Goal: Task Accomplishment & Management: Manage account settings

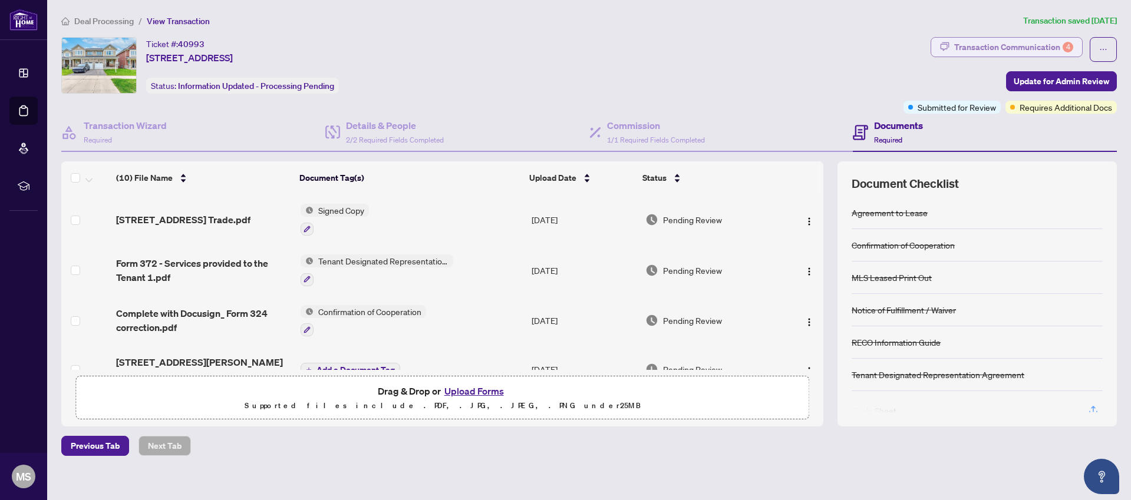
click at [1016, 48] on div "Transaction Communication 4" at bounding box center [1013, 47] width 119 height 19
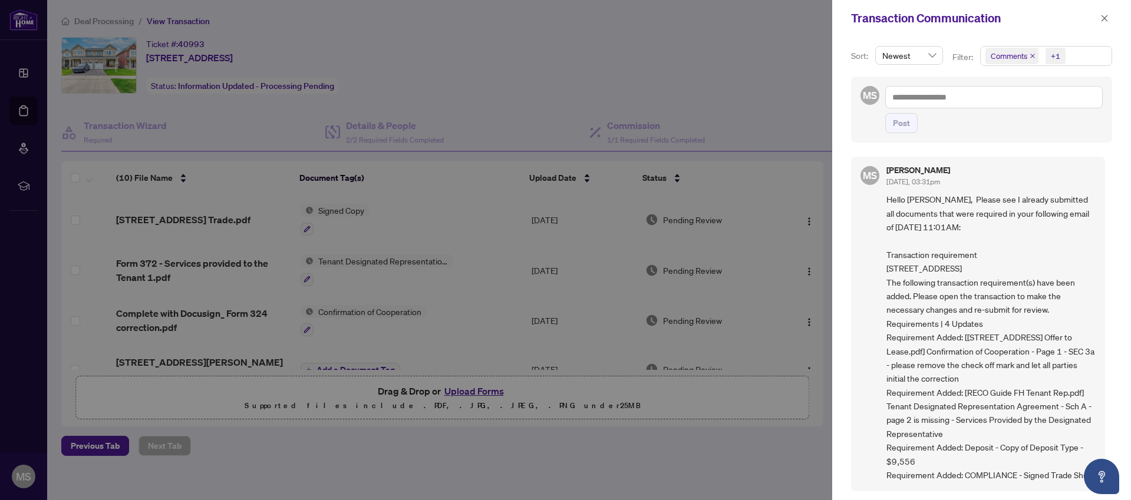
click at [500, 70] on div at bounding box center [565, 250] width 1131 height 500
click at [24, 110] on div at bounding box center [565, 250] width 1131 height 500
click at [25, 110] on div at bounding box center [565, 250] width 1131 height 500
click at [25, 114] on div at bounding box center [565, 250] width 1131 height 500
click at [26, 75] on div at bounding box center [565, 250] width 1131 height 500
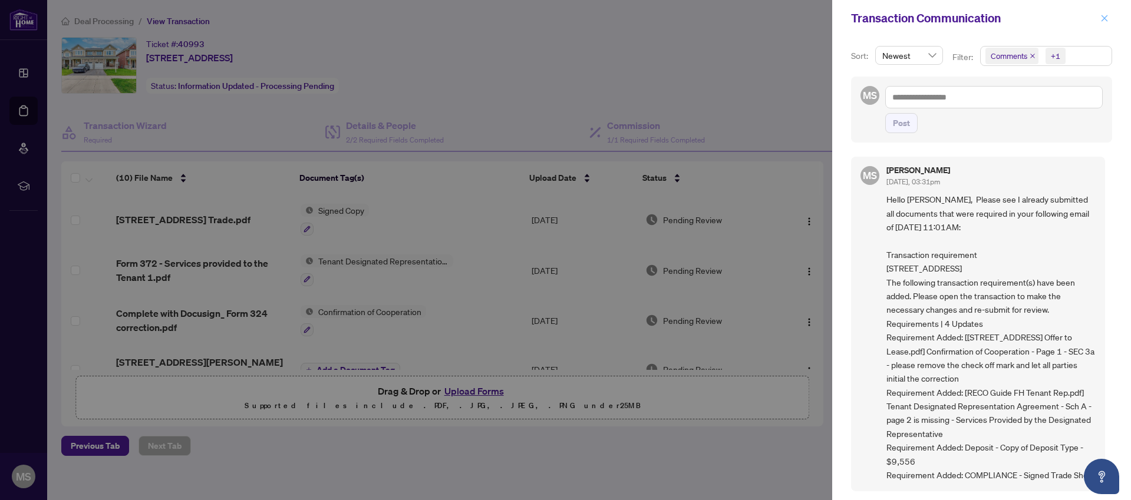
click at [1104, 19] on icon "close" at bounding box center [1104, 18] width 8 height 8
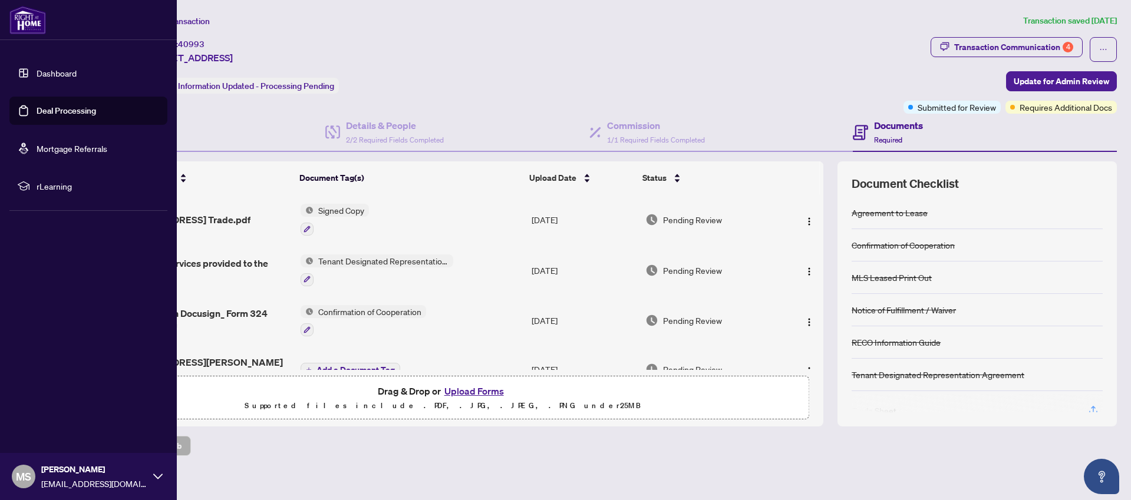
click at [45, 109] on link "Deal Processing" at bounding box center [67, 111] width 60 height 11
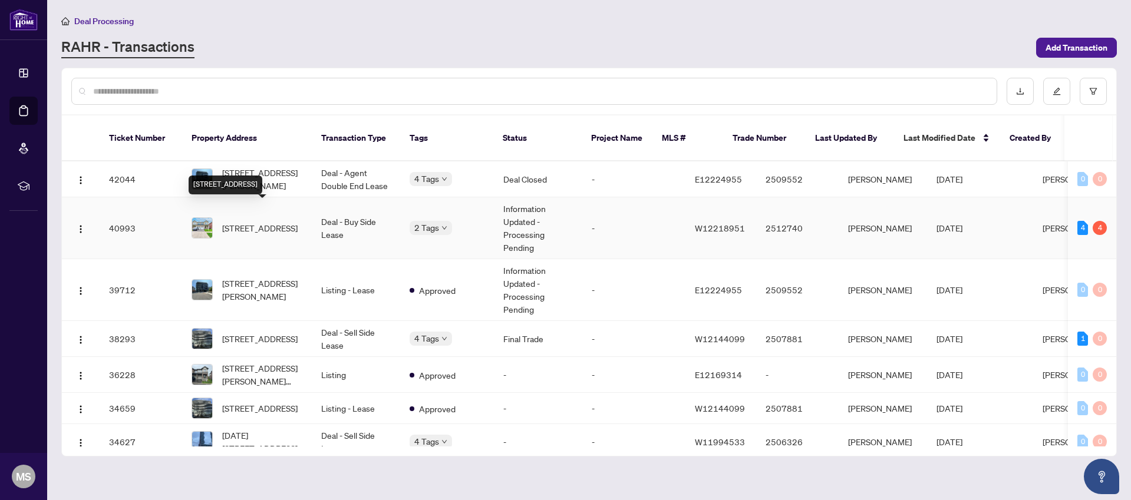
click at [248, 222] on span "[STREET_ADDRESS]" at bounding box center [259, 228] width 75 height 13
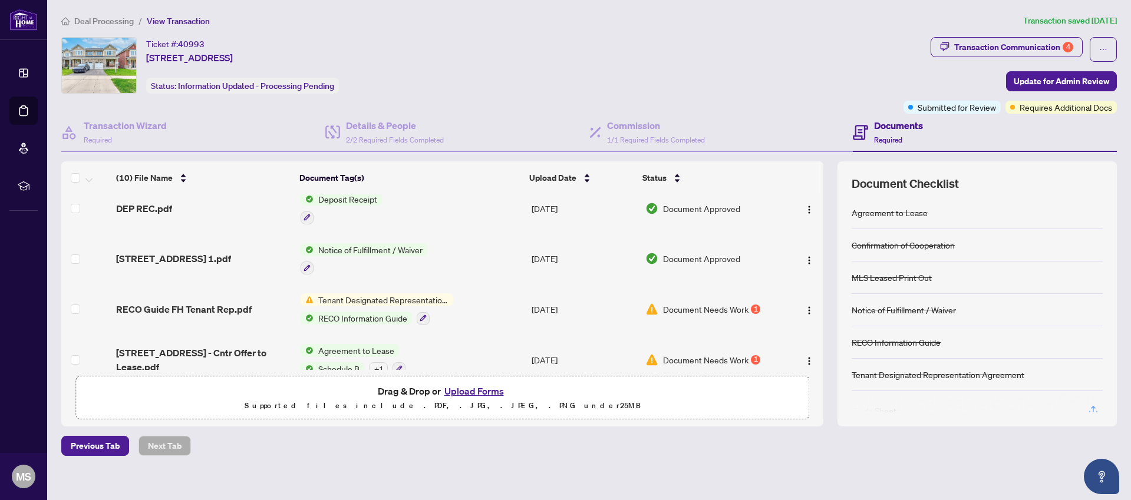
scroll to position [315, 0]
